Goal: Navigation & Orientation: Find specific page/section

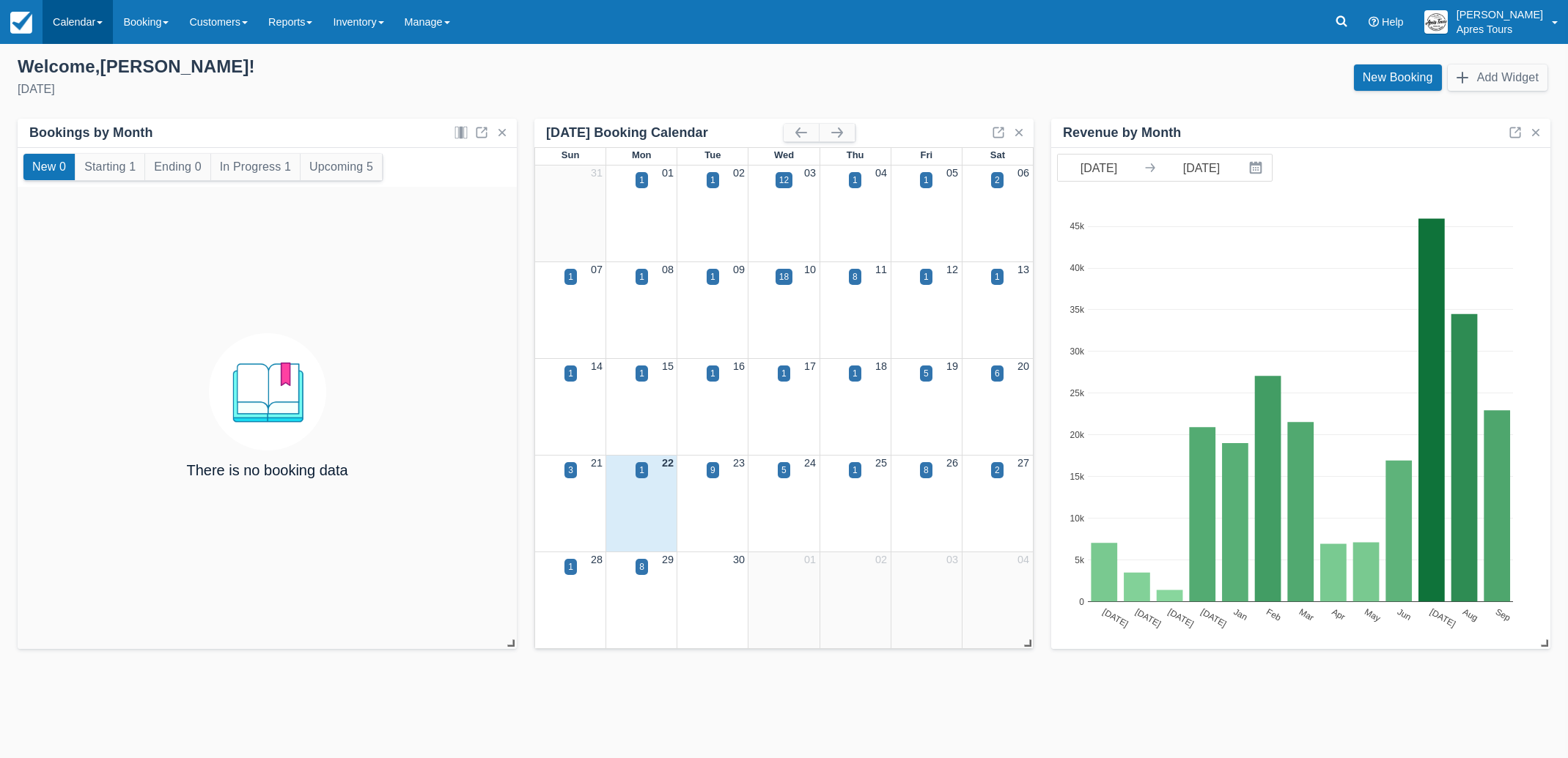
click at [65, 20] on link "Calendar" at bounding box center [78, 22] width 70 height 44
click at [73, 144] on link "Month" at bounding box center [101, 138] width 116 height 31
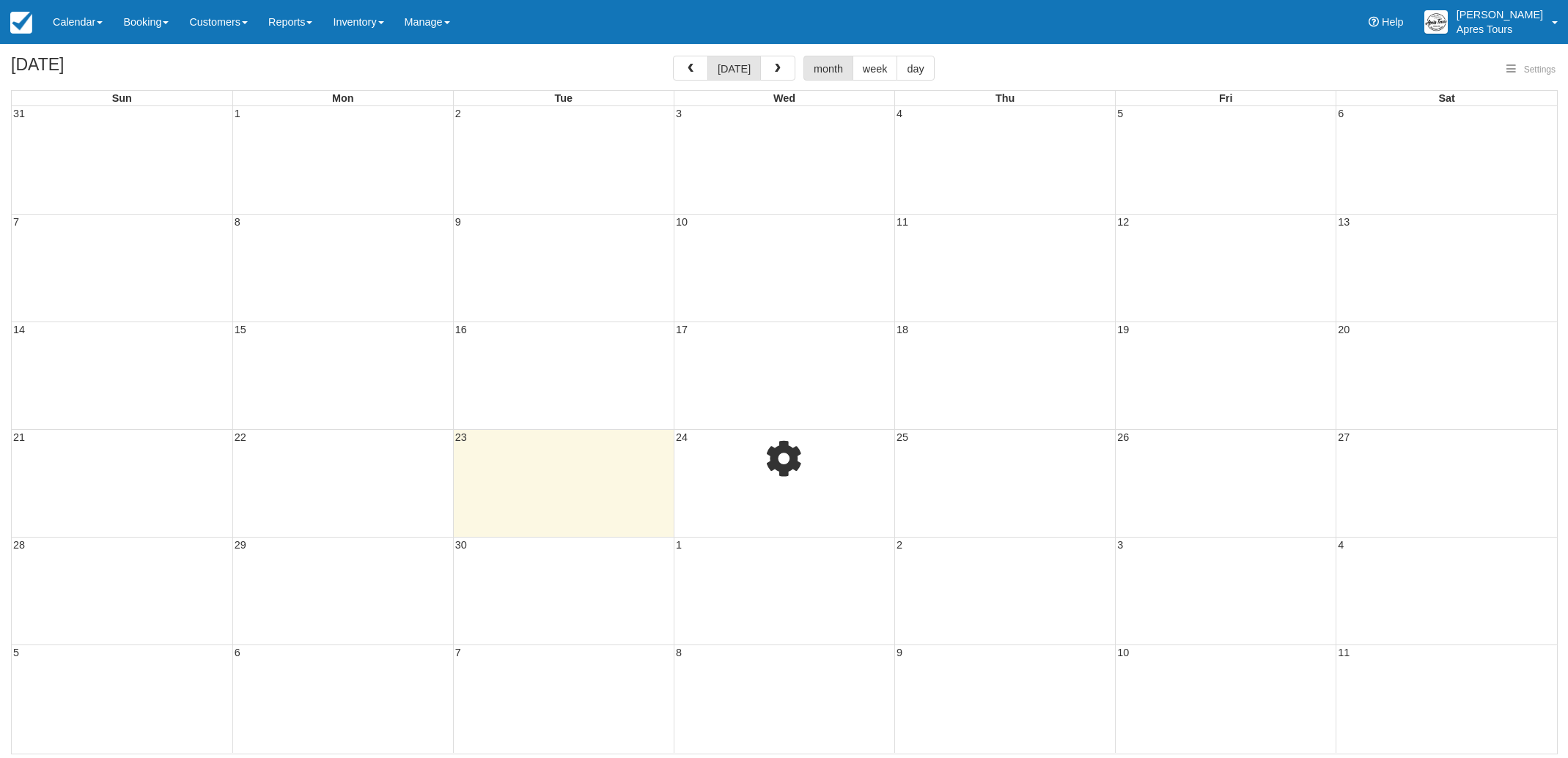
select select
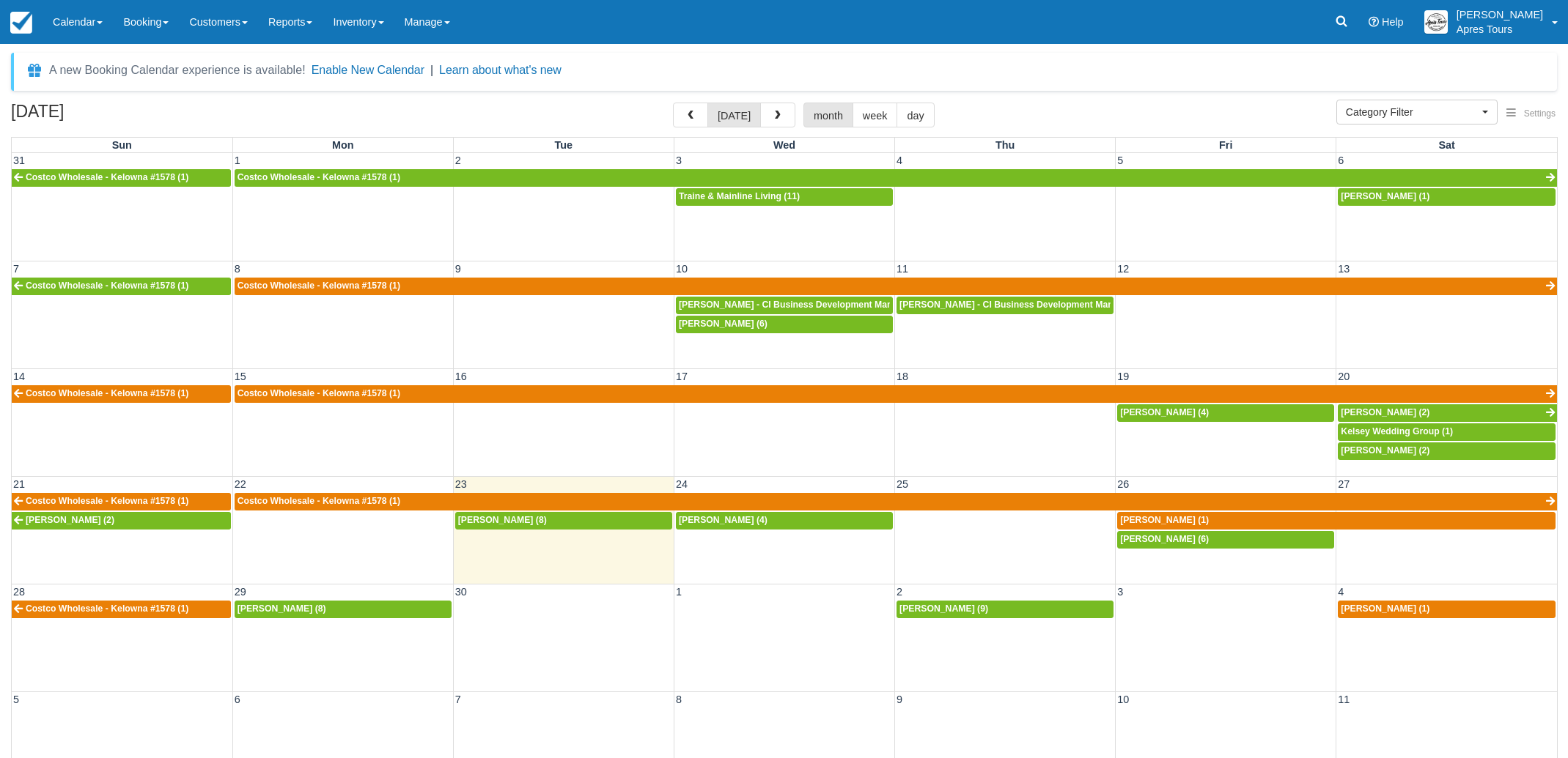
scroll to position [47, 0]
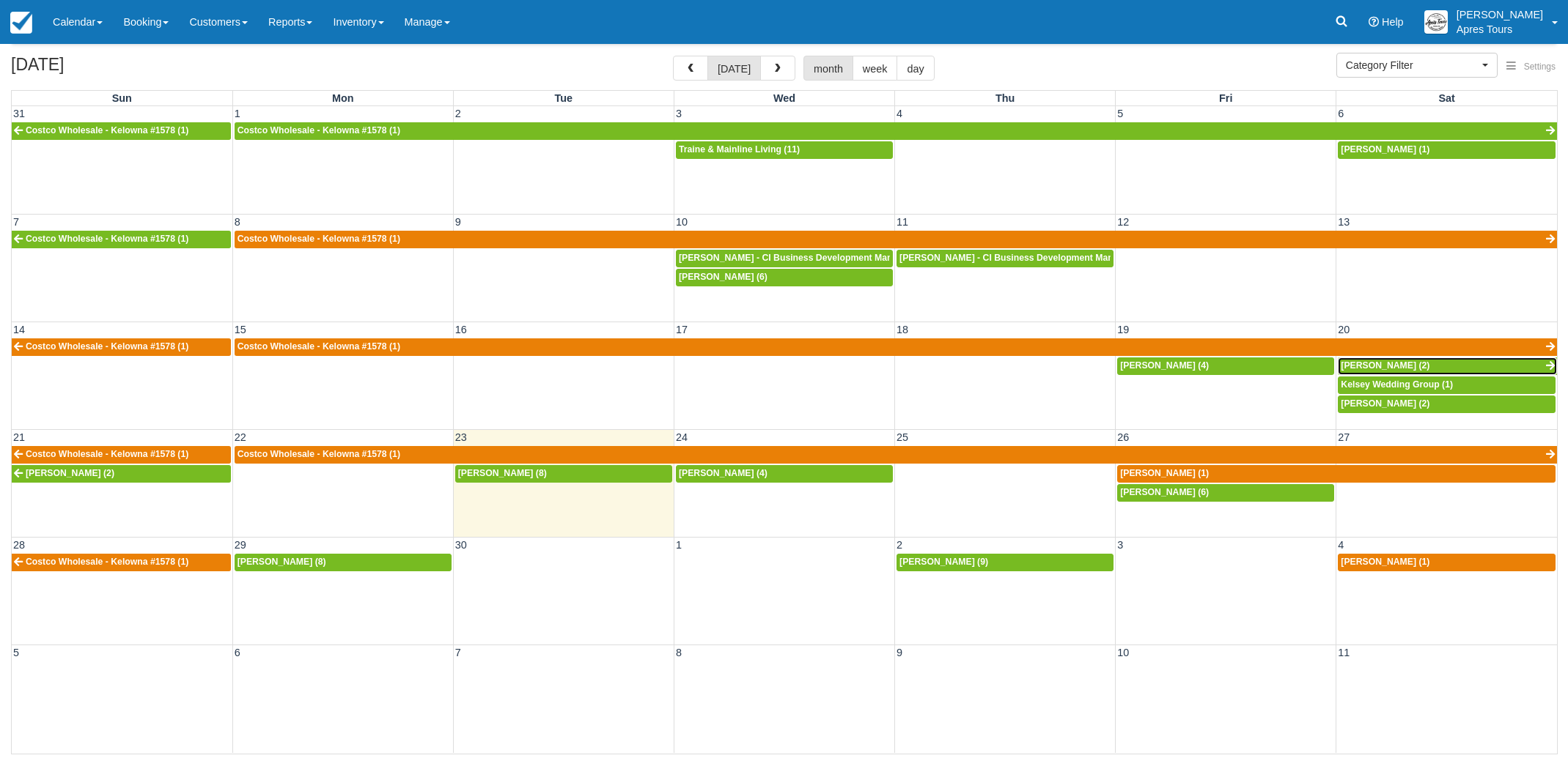
click at [1382, 364] on span "Sharon Telford (2)" at bounding box center [1385, 366] width 89 height 10
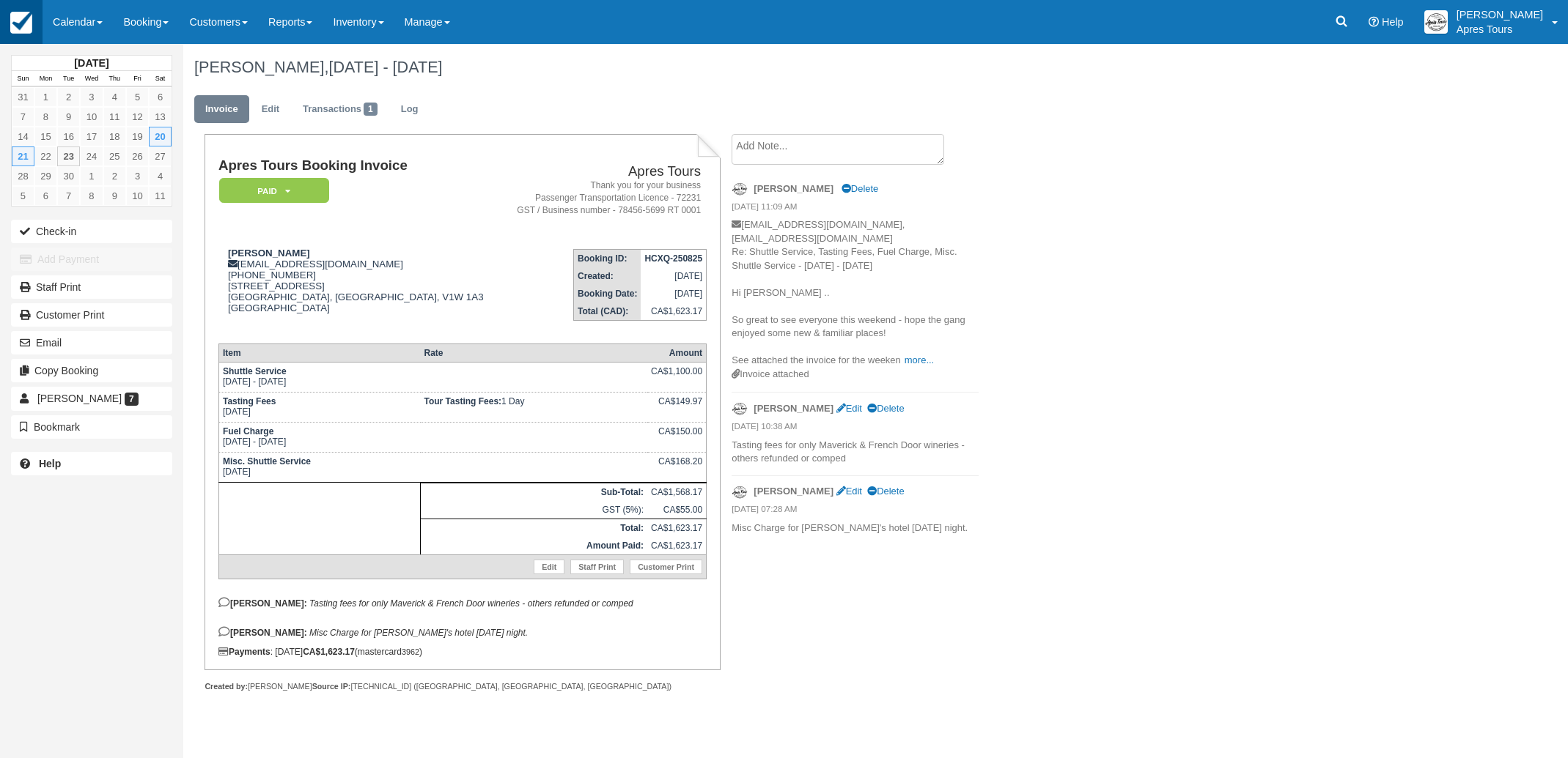
click at [16, 25] on img at bounding box center [21, 22] width 22 height 22
